Goal: Navigation & Orientation: Find specific page/section

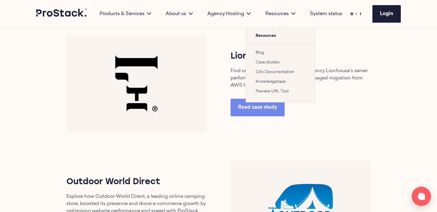
click at [278, 91] on link "Preview URL Tool" at bounding box center [271, 91] width 33 height 4
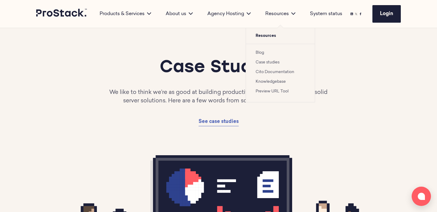
click at [261, 53] on link "Blog" at bounding box center [259, 53] width 8 height 4
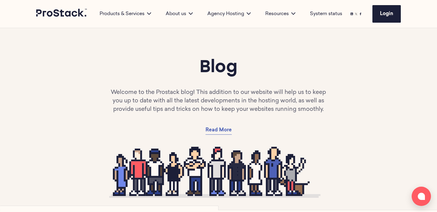
click at [268, 122] on div "Blog Welcome to the Prostack blog! This addition to our website will help us to…" at bounding box center [218, 96] width 364 height 78
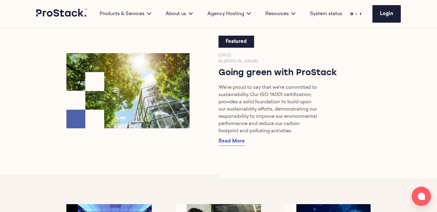
scroll to position [251, 0]
